Goal: Information Seeking & Learning: Learn about a topic

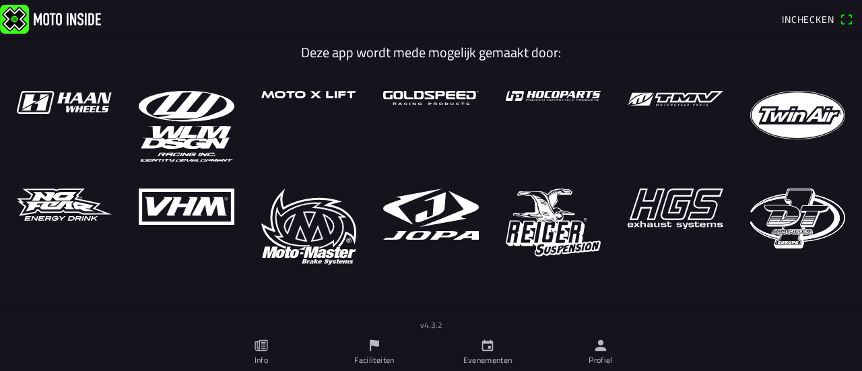
click at [844, 21] on span "Inchecken" at bounding box center [817, 20] width 71 height 22
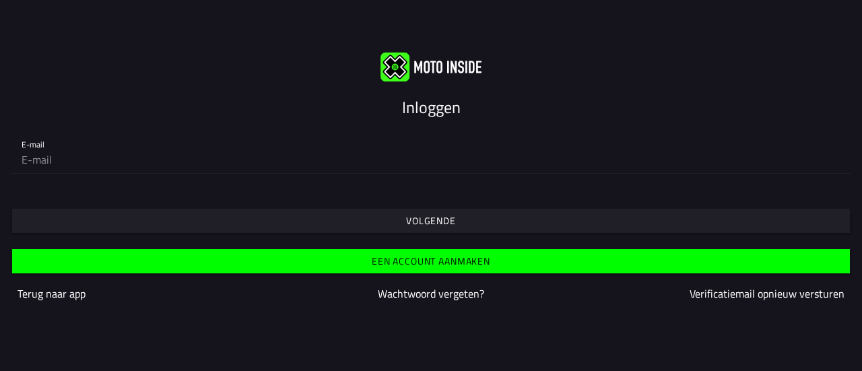
click at [51, 157] on input "email" at bounding box center [431, 159] width 819 height 27
type input "[EMAIL_ADDRESS][DOMAIN_NAME]"
click at [0, 0] on slot "Volgende" at bounding box center [0, 0] width 0 height 0
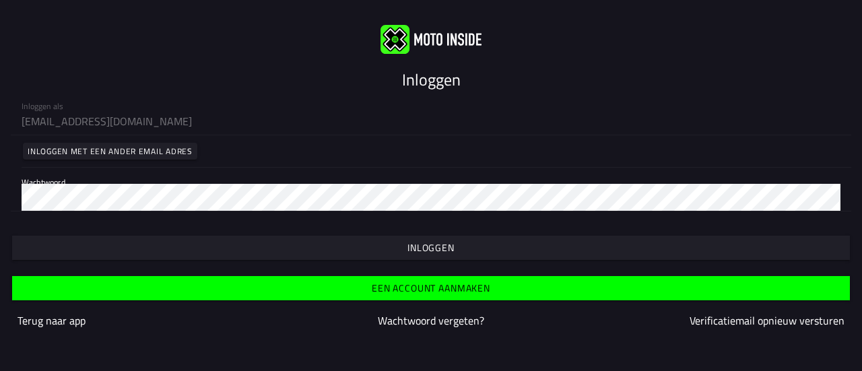
click at [0, 0] on slot "Inloggen" at bounding box center [0, 0] width 0 height 0
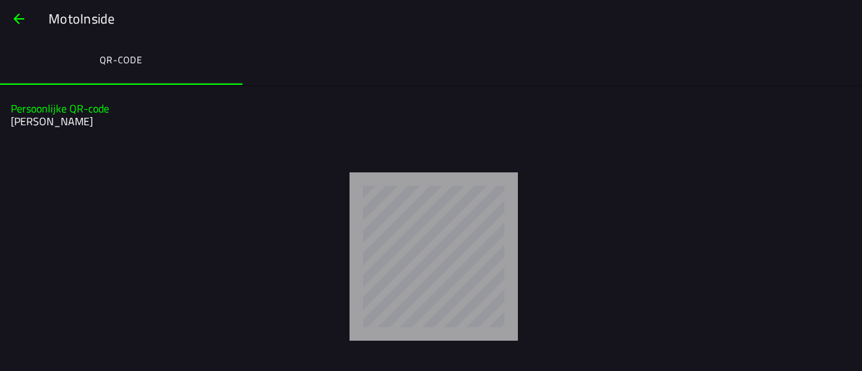
click at [82, 123] on h2 "[PERSON_NAME]" at bounding box center [429, 121] width 837 height 13
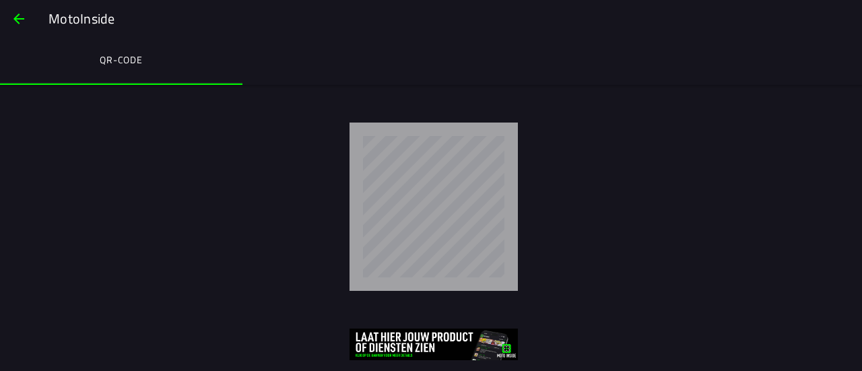
scroll to position [5, 0]
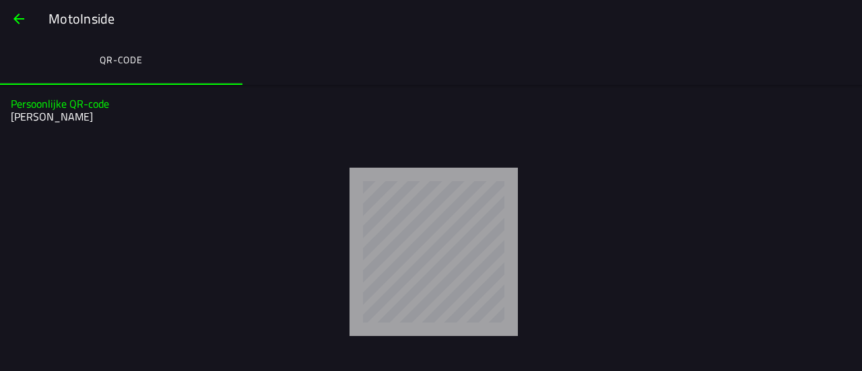
click at [22, 17] on span "button" at bounding box center [19, 19] width 16 height 32
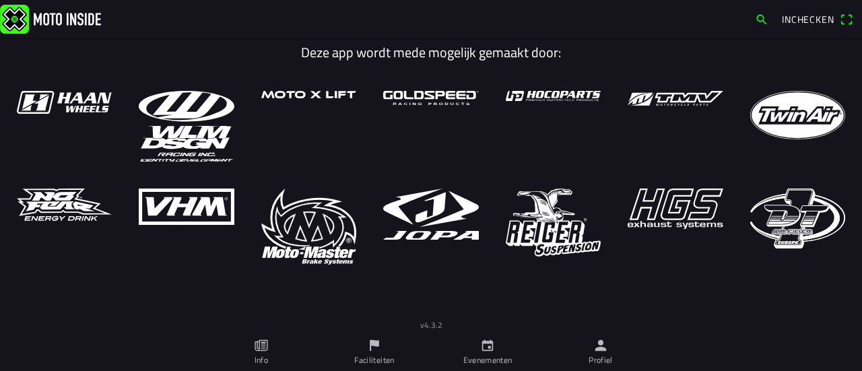
click at [491, 350] on icon "calendar" at bounding box center [487, 345] width 15 height 15
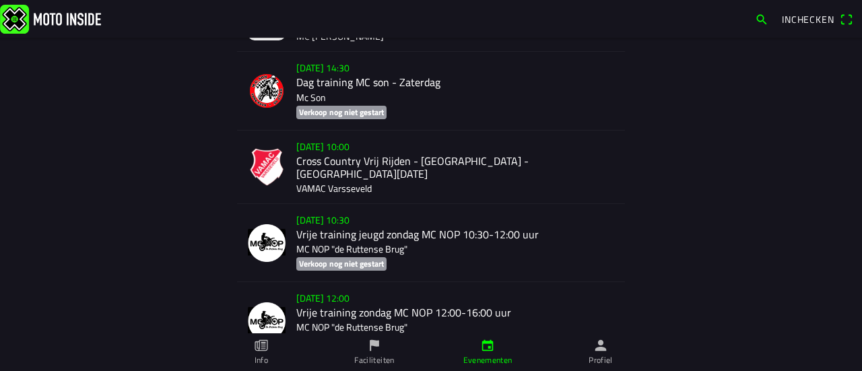
scroll to position [898, 0]
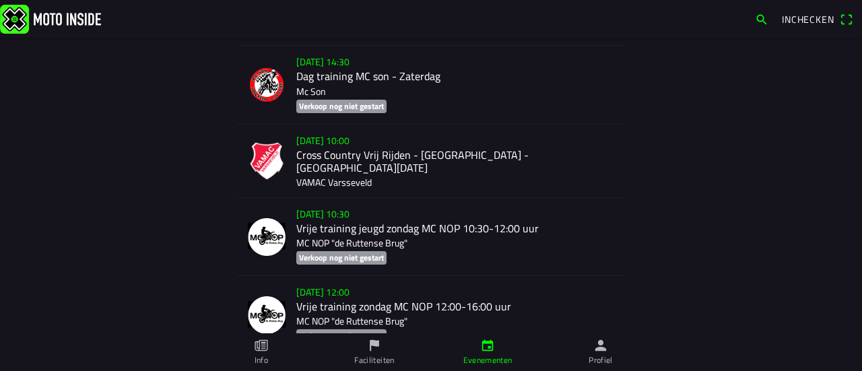
click at [364, 158] on div "[DATE] 10:00 Cross Country Vrij Rijden - [GEOGRAPHIC_DATA] - [GEOGRAPHIC_DATA][…" at bounding box center [455, 161] width 318 height 73
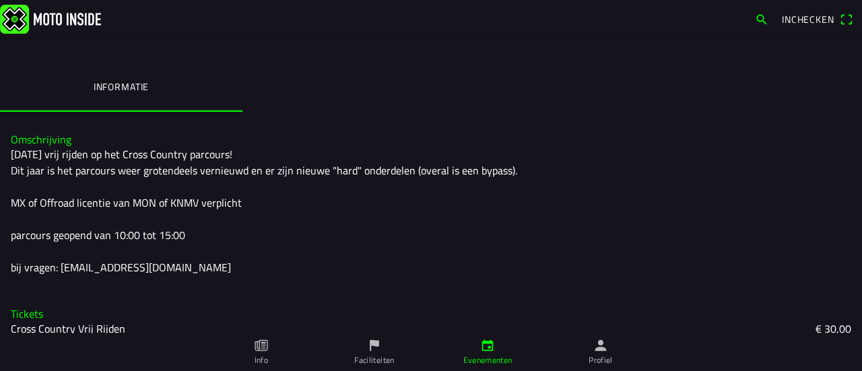
scroll to position [238, 0]
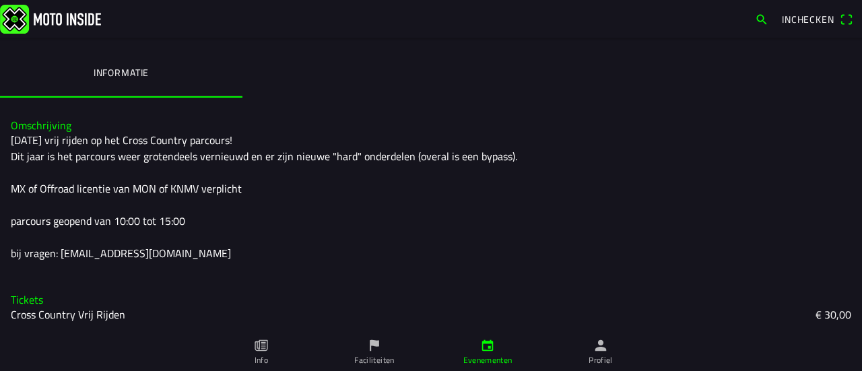
click at [0, 0] on slot "Cross Country Vrij Rijden" at bounding box center [0, 0] width 0 height 0
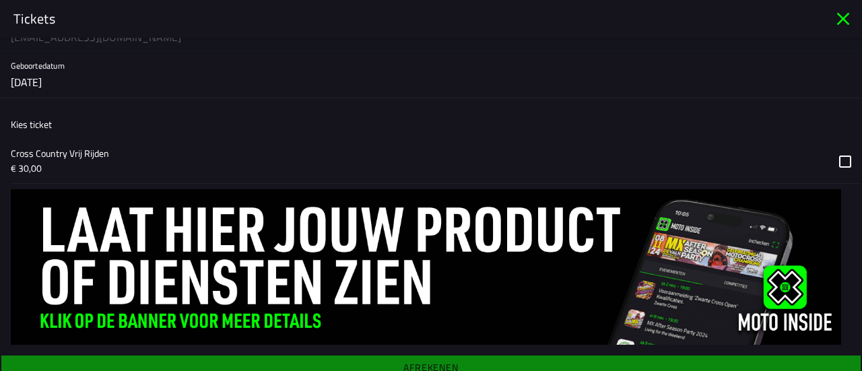
scroll to position [164, 0]
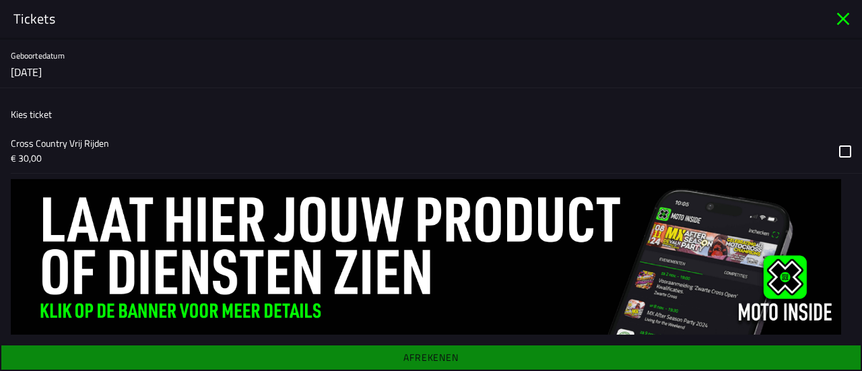
click at [843, 15] on icon "close" at bounding box center [843, 19] width 22 height 22
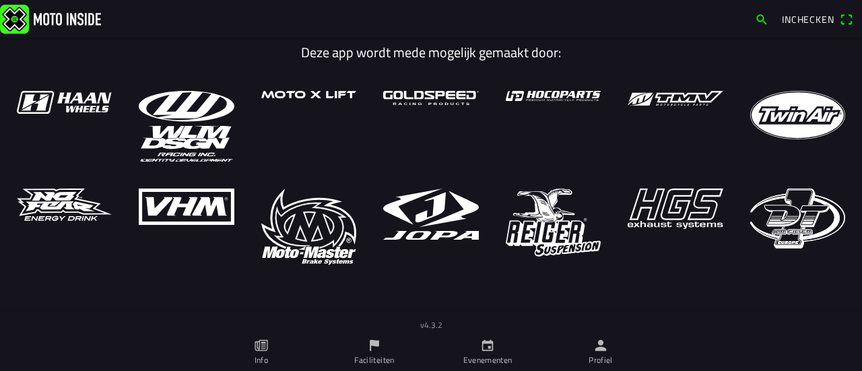
click at [490, 351] on icon "calendar" at bounding box center [487, 345] width 11 height 11
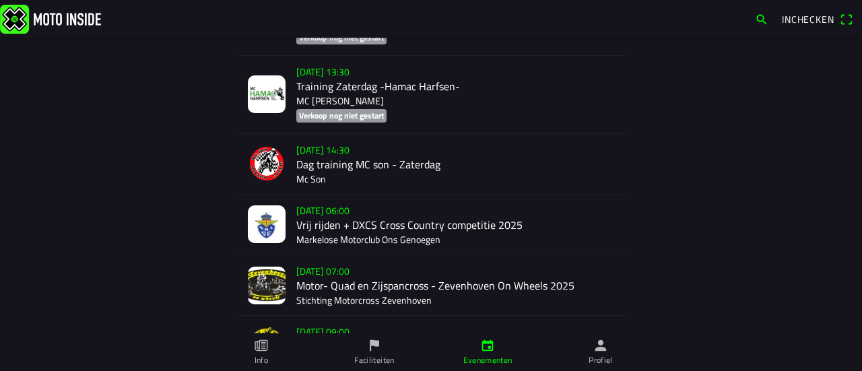
scroll to position [3617, 0]
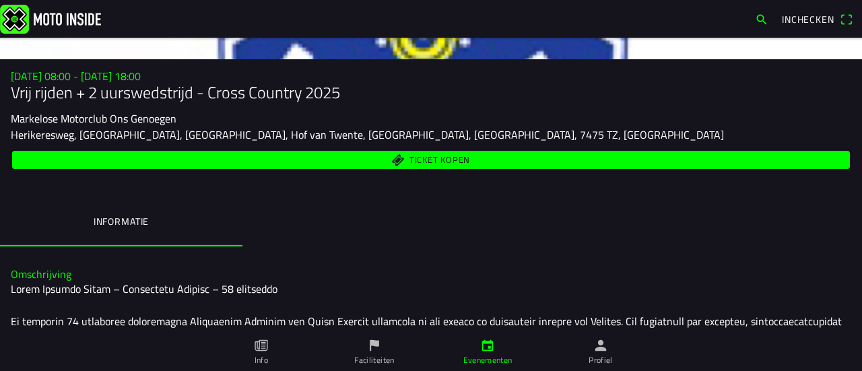
scroll to position [88, 0]
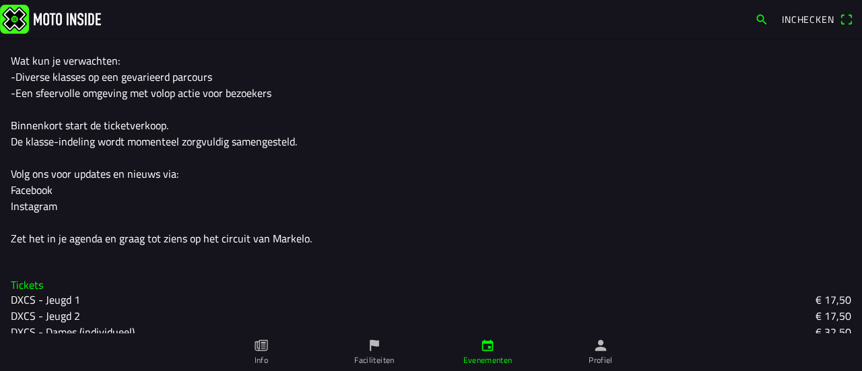
scroll to position [224, 0]
